Goal: Navigation & Orientation: Find specific page/section

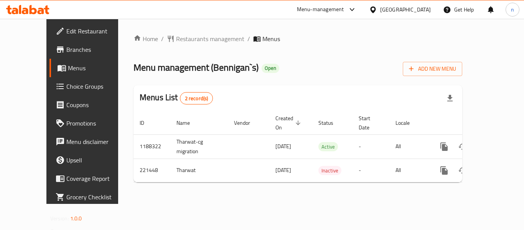
click at [179, 178] on div "Home / Restaurants management / Menus Menu management ( Bennigan`s ) Open Add N…" at bounding box center [297, 111] width 329 height 154
click at [375, 12] on icon at bounding box center [372, 9] width 5 height 7
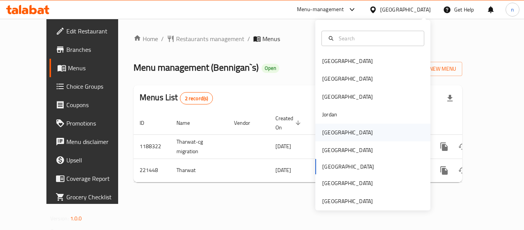
click at [335, 137] on div "Kuwait" at bounding box center [347, 132] width 63 height 18
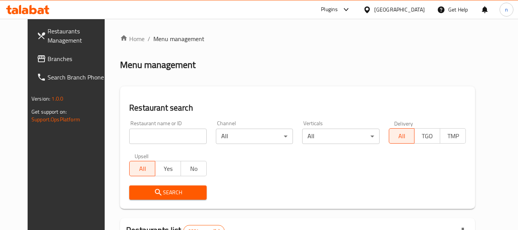
click at [48, 60] on span "Branches" at bounding box center [78, 58] width 61 height 9
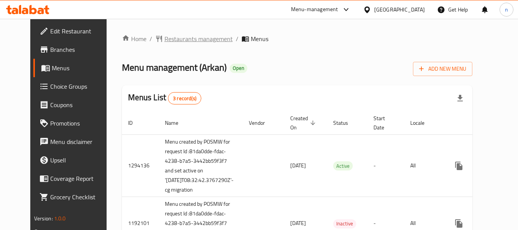
click at [181, 39] on span "Restaurants management" at bounding box center [199, 38] width 68 height 9
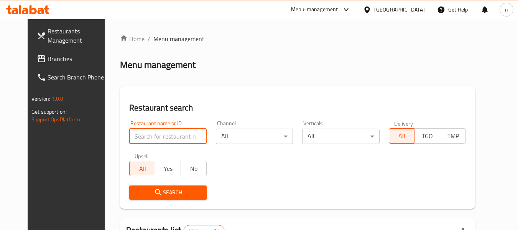
click at [154, 135] on input "search" at bounding box center [167, 135] width 77 height 15
paste input "13810"
type input "13810"
click button "Search" at bounding box center [167, 192] width 77 height 14
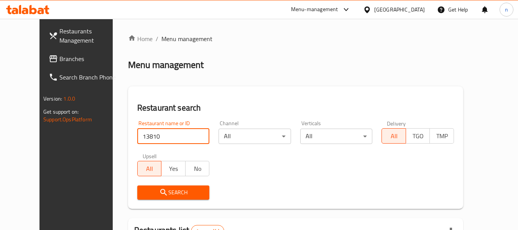
click at [170, 195] on span "Search" at bounding box center [173, 193] width 60 height 10
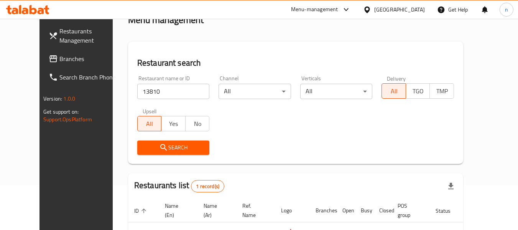
scroll to position [106, 0]
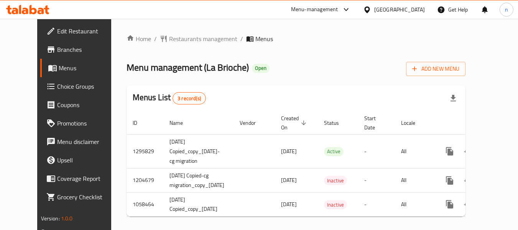
click at [348, 10] on icon at bounding box center [346, 9] width 5 height 3
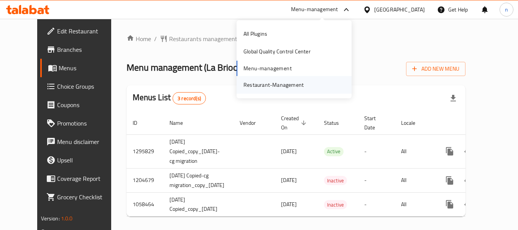
click at [287, 83] on div "Restaurant-Management" at bounding box center [274, 85] width 60 height 8
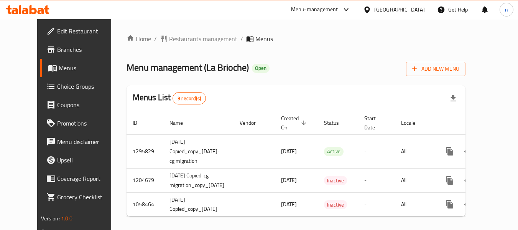
click at [344, 10] on icon at bounding box center [346, 9] width 9 height 9
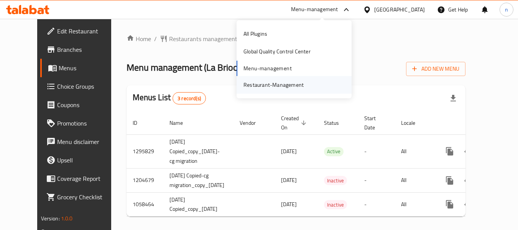
click at [283, 82] on div "Restaurant-Management" at bounding box center [274, 85] width 60 height 8
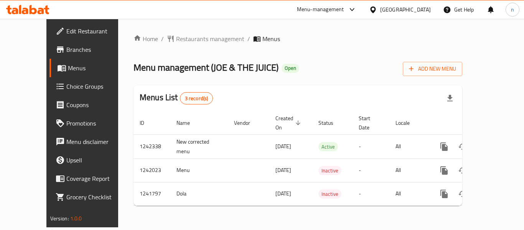
click at [375, 8] on icon at bounding box center [372, 9] width 5 height 7
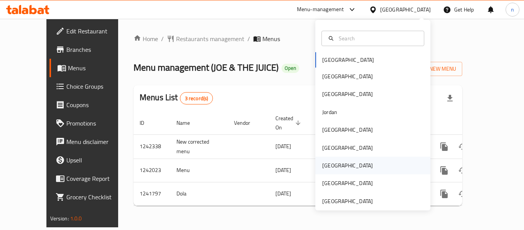
click at [327, 162] on div "[GEOGRAPHIC_DATA]" at bounding box center [347, 165] width 51 height 8
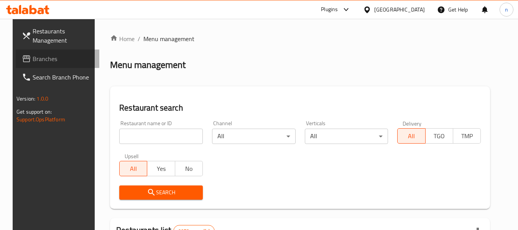
click at [44, 58] on span "Branches" at bounding box center [63, 58] width 61 height 9
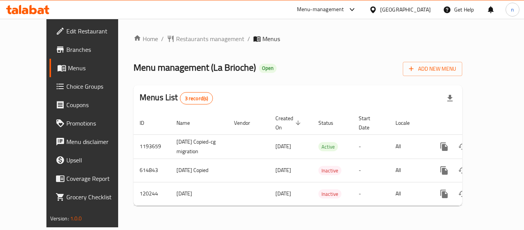
click at [352, 9] on icon at bounding box center [351, 9] width 9 height 9
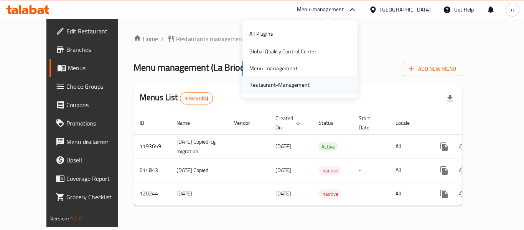
click at [278, 86] on div "Restaurant-Management" at bounding box center [279, 85] width 60 height 8
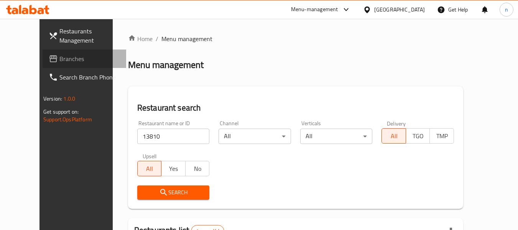
click at [59, 57] on span "Branches" at bounding box center [89, 58] width 61 height 9
